Goal: Find specific page/section: Find specific page/section

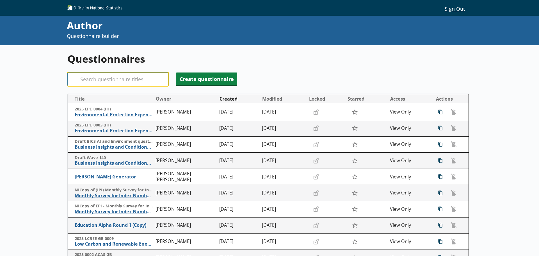
click at [125, 75] on input "Search" at bounding box center [117, 78] width 101 height 13
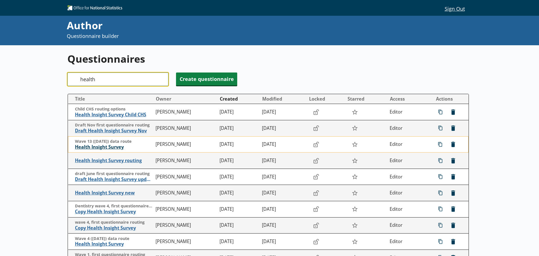
type input "health"
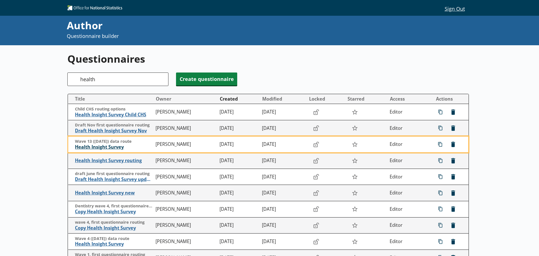
click at [113, 147] on span "Health Insight Survey" at bounding box center [114, 147] width 78 height 6
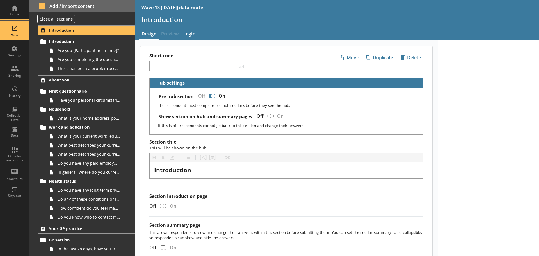
click at [17, 29] on div "View" at bounding box center [15, 30] width 20 height 20
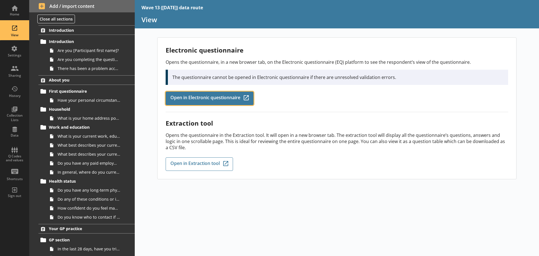
click at [214, 99] on span "Open in Electronic questionnaire" at bounding box center [205, 98] width 70 height 6
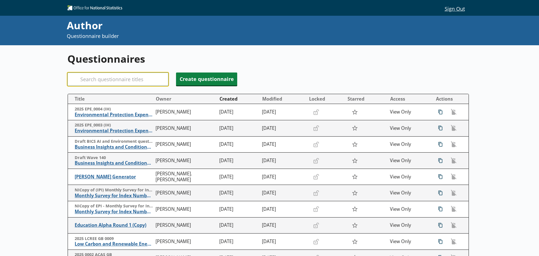
click at [112, 79] on input "Search" at bounding box center [117, 78] width 101 height 13
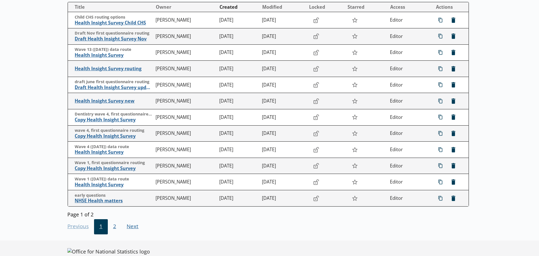
scroll to position [103, 0]
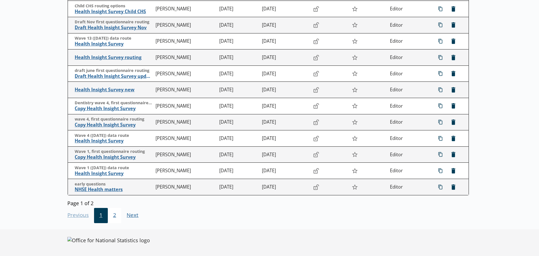
click at [114, 215] on span "2" at bounding box center [115, 215] width 14 height 15
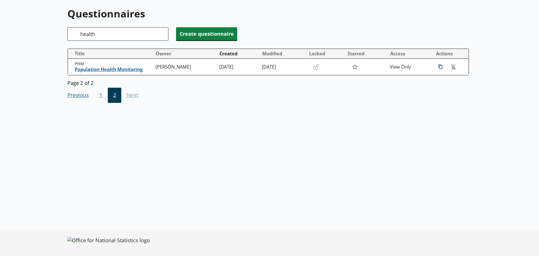
scroll to position [0, 0]
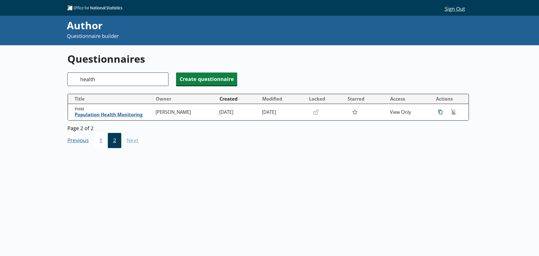
click at [102, 137] on span "1" at bounding box center [101, 140] width 14 height 15
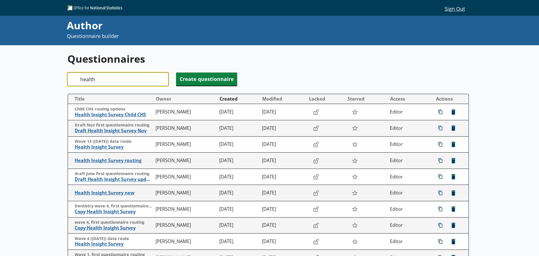
drag, startPoint x: 110, startPoint y: 79, endPoint x: 68, endPoint y: 80, distance: 41.8
click at [68, 80] on input "health" at bounding box center [117, 78] width 101 height 13
click at [173, 97] on button "Owner" at bounding box center [184, 98] width 63 height 9
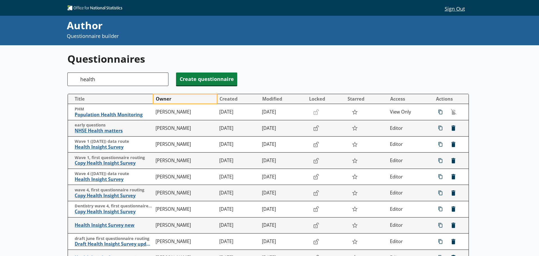
click at [173, 97] on button "Owner" at bounding box center [184, 98] width 63 height 9
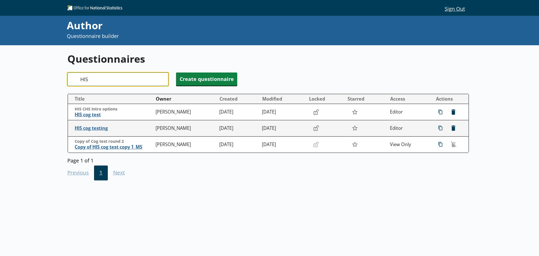
type input "HIS"
drag, startPoint x: 250, startPoint y: 215, endPoint x: 249, endPoint y: 211, distance: 3.7
click at [250, 214] on div "Questionnaires Search HIS Create questionnaire Title Owner Created Modified Loc…" at bounding box center [269, 156] width 404 height 223
click at [162, 79] on input "HIS" at bounding box center [117, 78] width 101 height 13
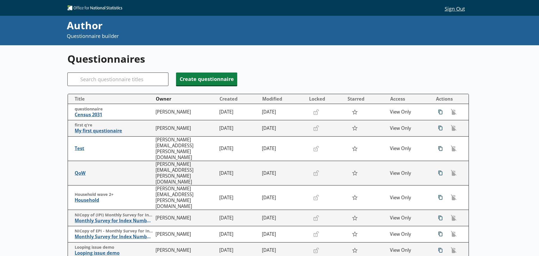
click at [8, 103] on div "Questionnaires Search Create questionnaire Title Owner Created Modified Locked …" at bounding box center [269, 214] width 539 height 338
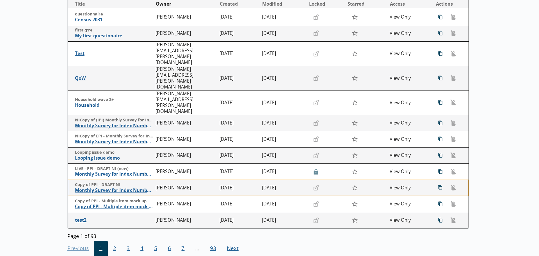
scroll to position [104, 0]
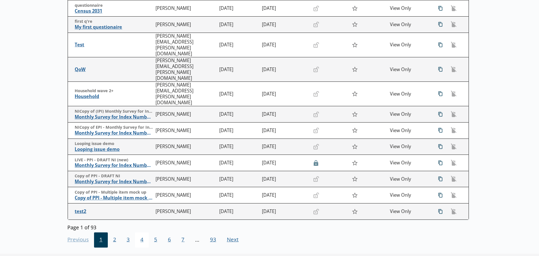
click at [139, 232] on span "4" at bounding box center [142, 239] width 14 height 15
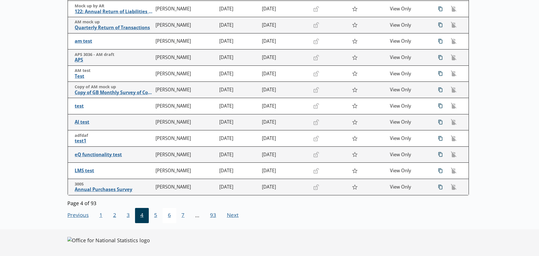
click at [167, 214] on span "6" at bounding box center [169, 215] width 14 height 15
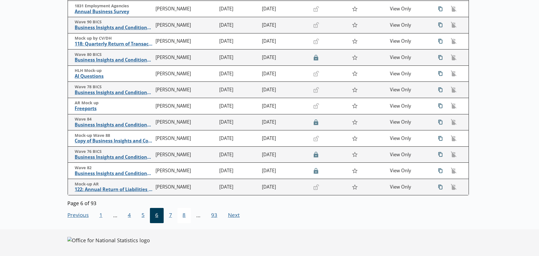
click at [185, 212] on span "8" at bounding box center [184, 215] width 14 height 15
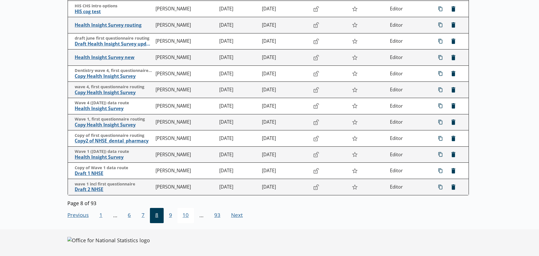
click at [187, 213] on span "10" at bounding box center [185, 215] width 17 height 15
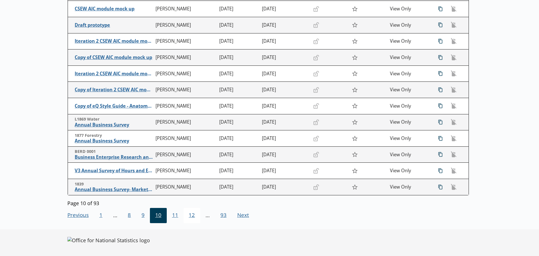
click at [189, 213] on span "12" at bounding box center [191, 215] width 17 height 15
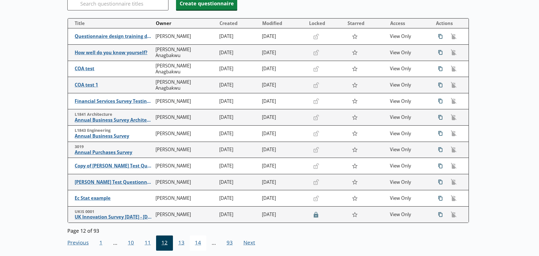
scroll to position [47, 0]
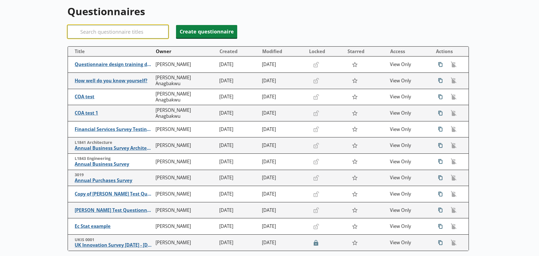
click at [105, 30] on input "Search" at bounding box center [117, 31] width 101 height 13
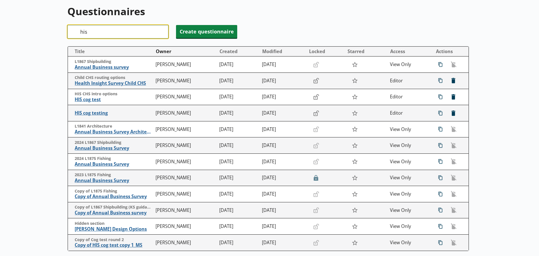
scroll to position [45, 0]
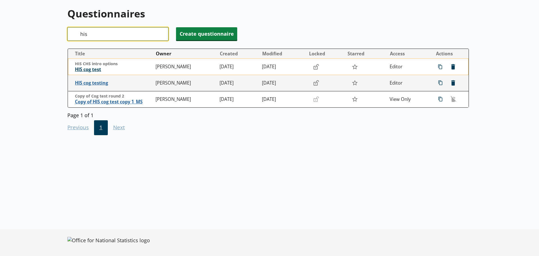
type input "his"
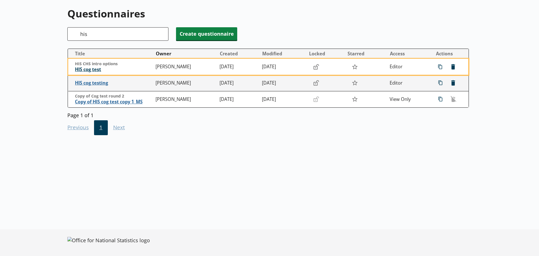
click at [90, 70] on span "HIS cog test" at bounding box center [114, 69] width 78 height 6
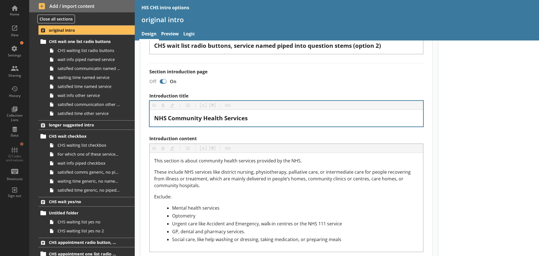
scroll to position [112, 0]
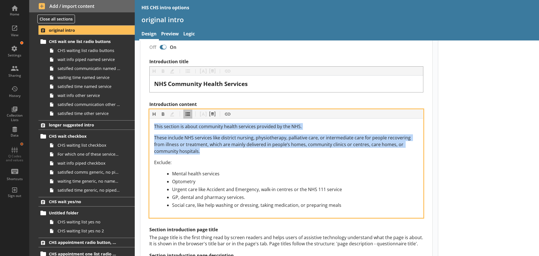
drag, startPoint x: 202, startPoint y: 150, endPoint x: 153, endPoint y: 125, distance: 55.5
click at [153, 125] on div "This section is about community health services provided by the NHS. These incl…" at bounding box center [286, 167] width 273 height 99
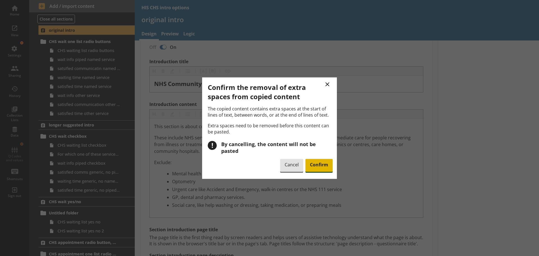
click at [317, 162] on span "Confirm" at bounding box center [318, 165] width 27 height 13
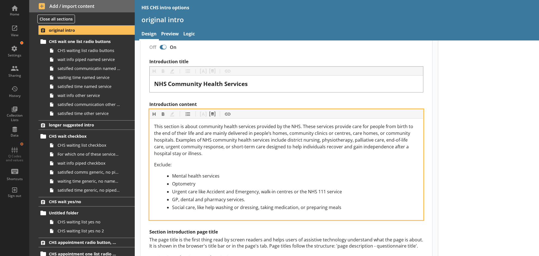
click at [176, 140] on span "This section is about community health services provided by the NHS. These serv…" at bounding box center [284, 139] width 260 height 33
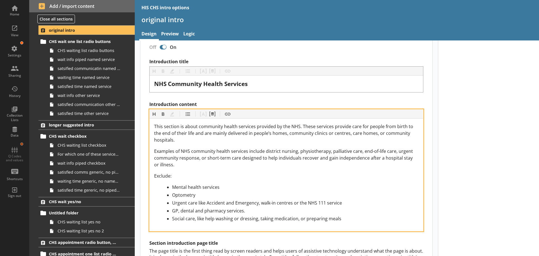
click at [232, 175] on div "Exclude:" at bounding box center [286, 175] width 264 height 7
drag, startPoint x: 300, startPoint y: 125, endPoint x: 301, endPoint y: 129, distance: 4.0
click at [301, 127] on span "This section is about community health services provided by the NHS. These serv…" at bounding box center [284, 133] width 260 height 20
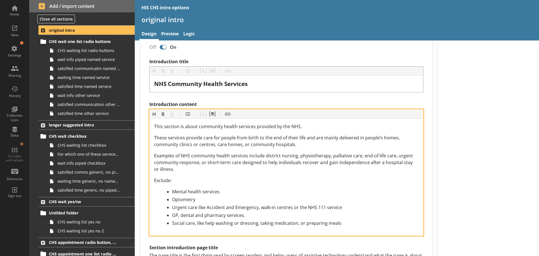
click at [277, 175] on div "This section is about community health services provided by the NHS. These serv…" at bounding box center [286, 174] width 264 height 103
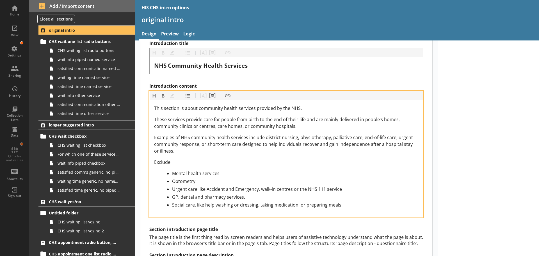
scroll to position [140, 0]
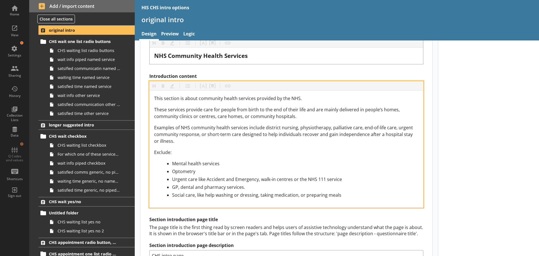
click at [201, 171] on div "Optometry" at bounding box center [295, 171] width 246 height 7
click at [235, 185] on div "GP, dental and pharmacy services." at bounding box center [295, 186] width 246 height 7
click at [230, 194] on span "Social care, like help washing or dressing, taking medication, or preparing mea…" at bounding box center [256, 195] width 169 height 6
drag, startPoint x: 333, startPoint y: 194, endPoint x: 190, endPoint y: 195, distance: 142.5
click at [189, 196] on div "Social care, like help washing or dressing, taking medication, or preparing mea…" at bounding box center [295, 194] width 246 height 7
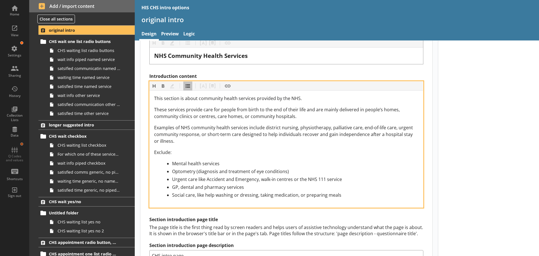
drag, startPoint x: 194, startPoint y: 193, endPoint x: 355, endPoint y: 194, distance: 161.3
click at [364, 192] on div "Social care, like help washing or dressing, taking medication, or preparing mea…" at bounding box center [295, 194] width 246 height 7
click at [331, 194] on div "Social care, like help washing or dressing, taking medication, or preparing mea…" at bounding box center [295, 194] width 246 height 7
drag, startPoint x: 331, startPoint y: 194, endPoint x: 186, endPoint y: 195, distance: 145.1
click at [186, 195] on div "Social care, like help washing or dressing, taking medication, or preparing mea…" at bounding box center [295, 194] width 246 height 7
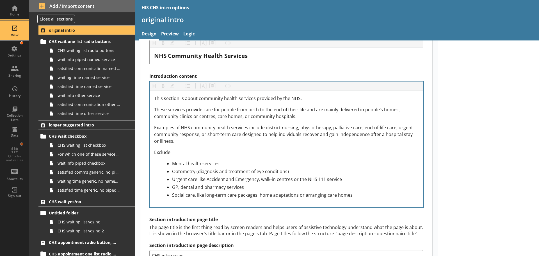
click at [15, 30] on div "View" at bounding box center [15, 30] width 20 height 20
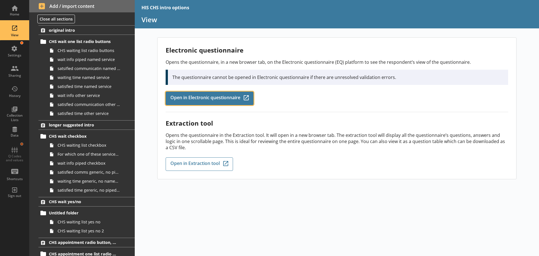
click at [199, 98] on span "Open in Electronic questionnaire" at bounding box center [205, 98] width 70 height 6
